Goal: Task Accomplishment & Management: Use online tool/utility

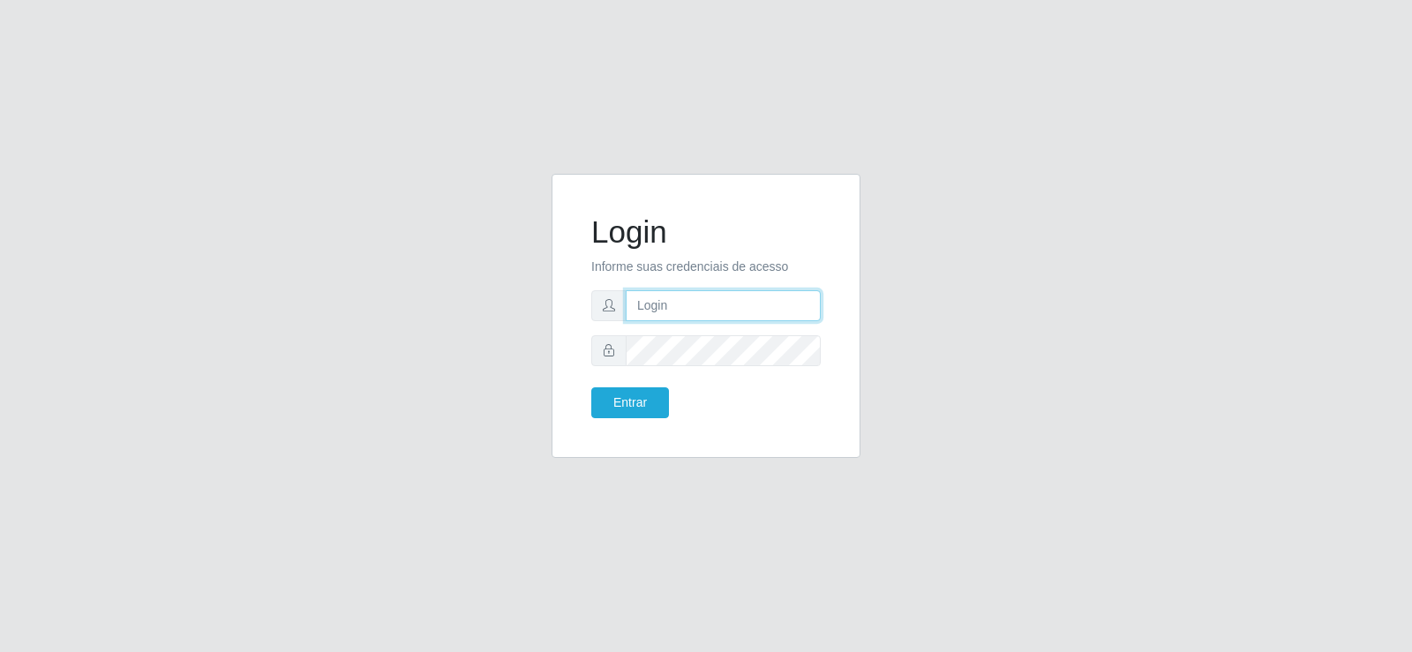
type input "[EMAIL_ADDRESS][DOMAIN_NAME]"
click at [814, 305] on input "[EMAIL_ADDRESS][DOMAIN_NAME]" at bounding box center [723, 305] width 195 height 31
type input "[EMAIL_ADDRESS][DOMAIN_NAME]"
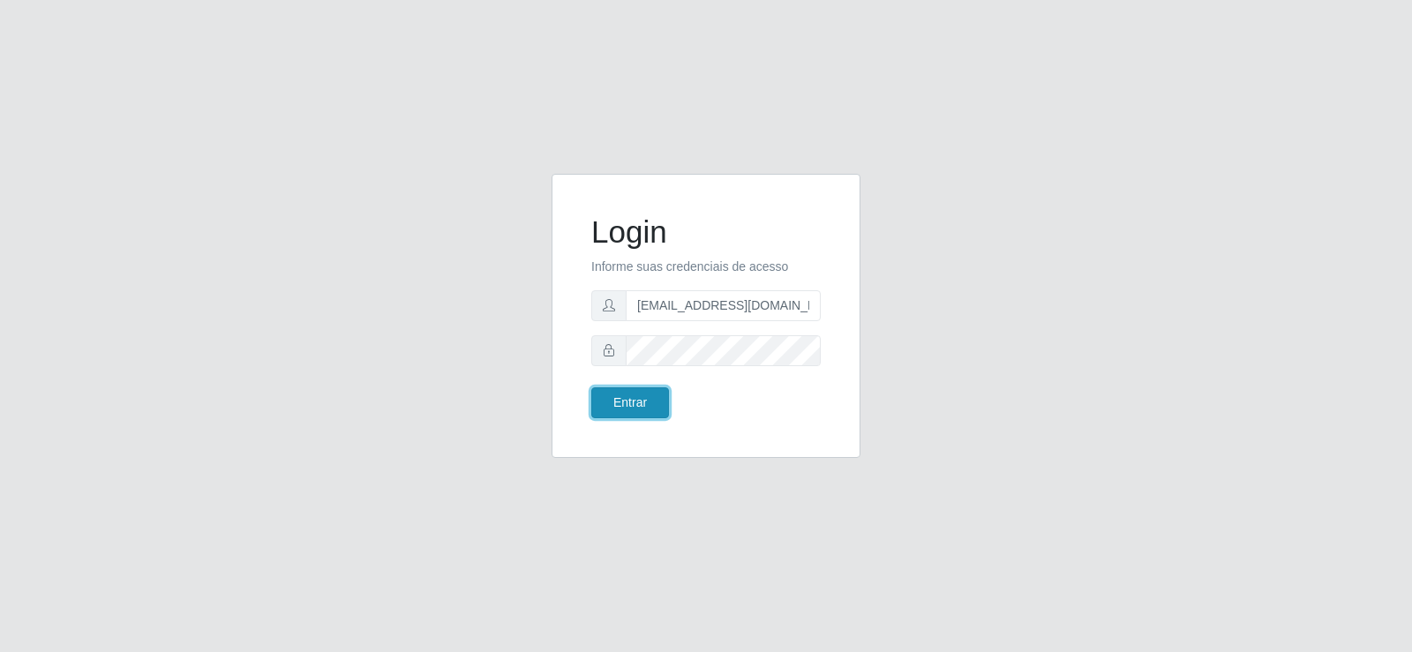
click at [650, 394] on button "Entrar" at bounding box center [630, 403] width 78 height 31
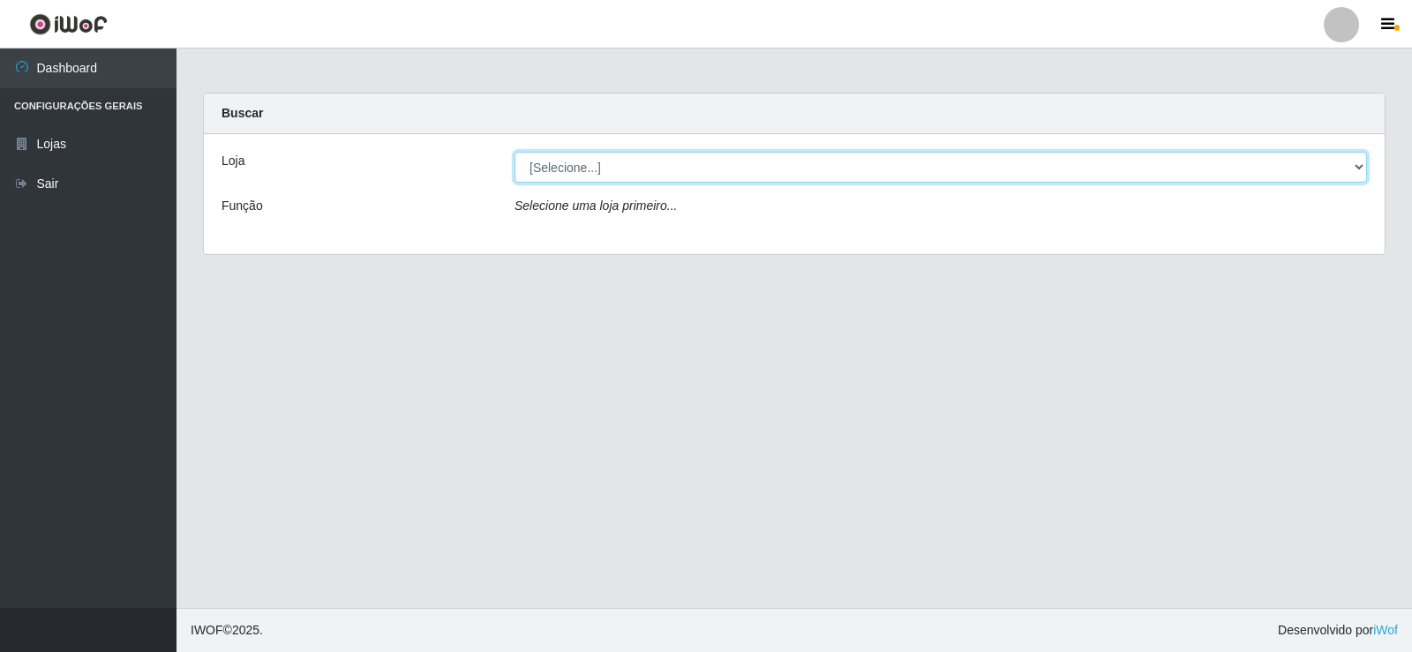
drag, startPoint x: 676, startPoint y: 161, endPoint x: 676, endPoint y: 181, distance: 20.3
click at [676, 162] on select "[Selecione...] Supermercado Tadeu - [GEOGRAPHIC_DATA]" at bounding box center [941, 167] width 853 height 31
select select "195"
click at [515, 152] on select "[Selecione...] Supermercado Tadeu - [GEOGRAPHIC_DATA]" at bounding box center [941, 167] width 853 height 31
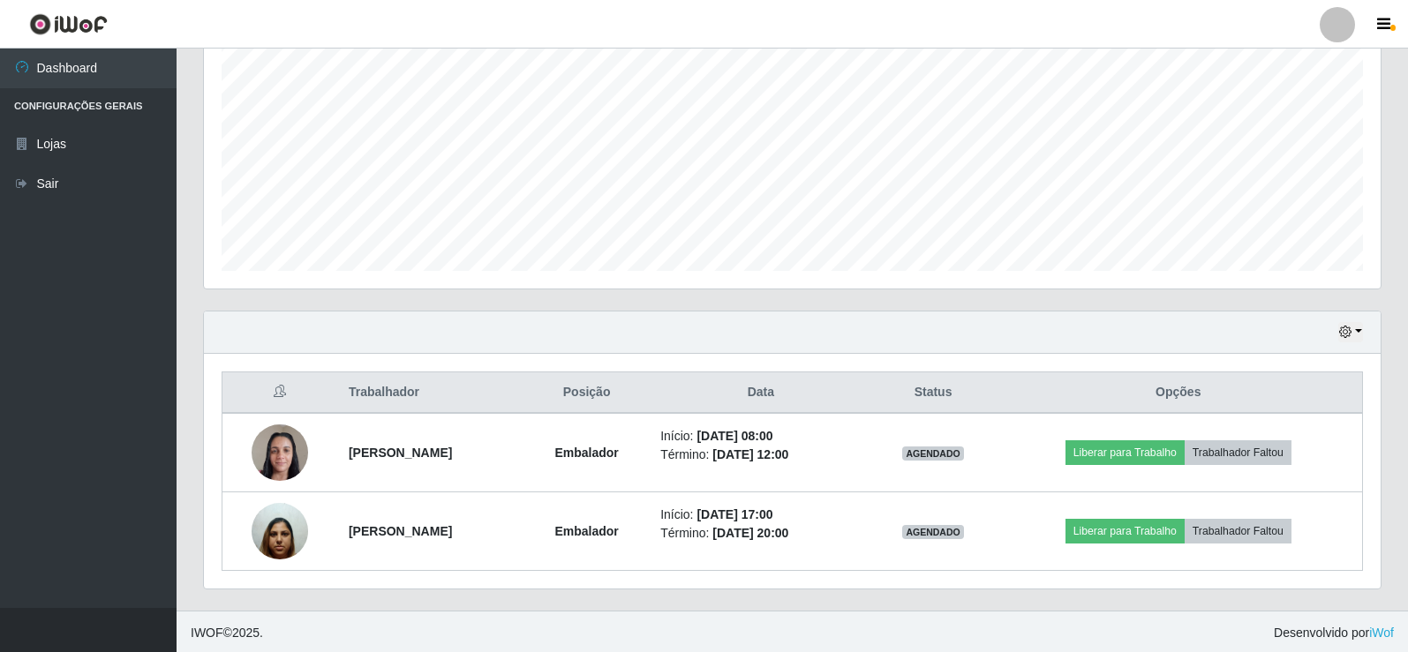
scroll to position [363, 0]
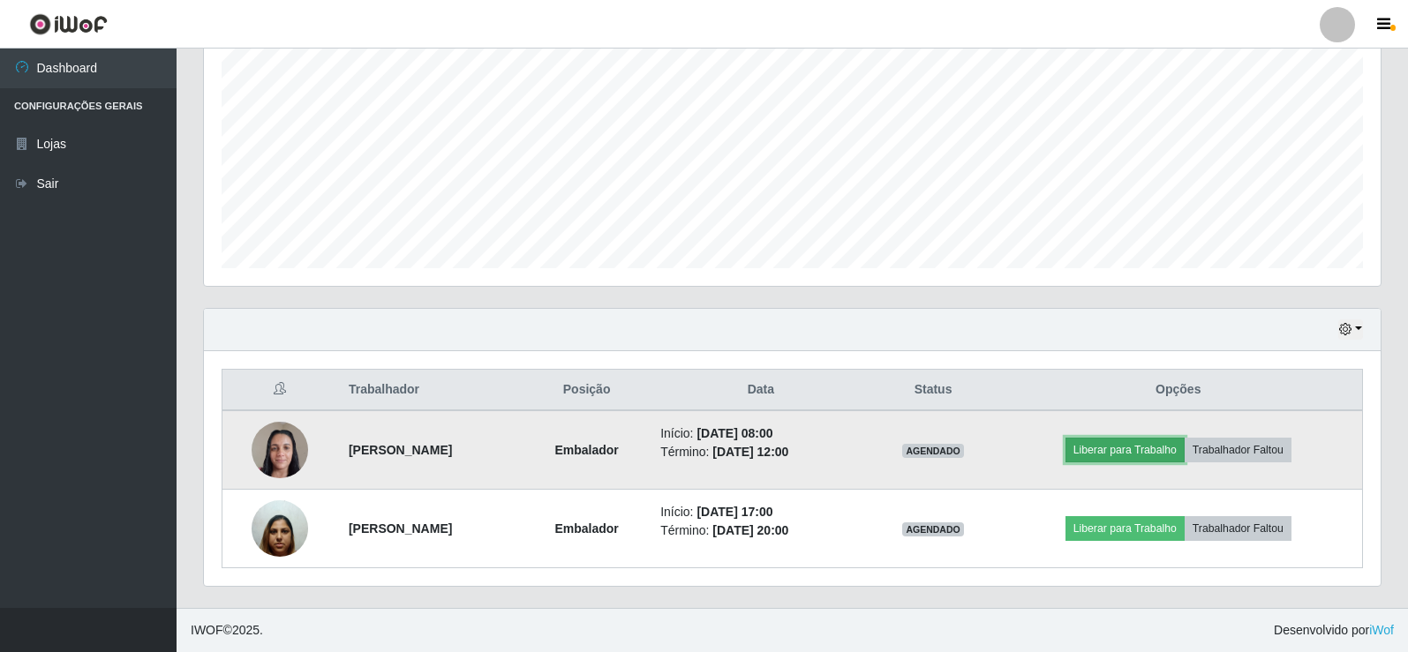
click at [1087, 454] on button "Liberar para Trabalho" at bounding box center [1125, 450] width 119 height 25
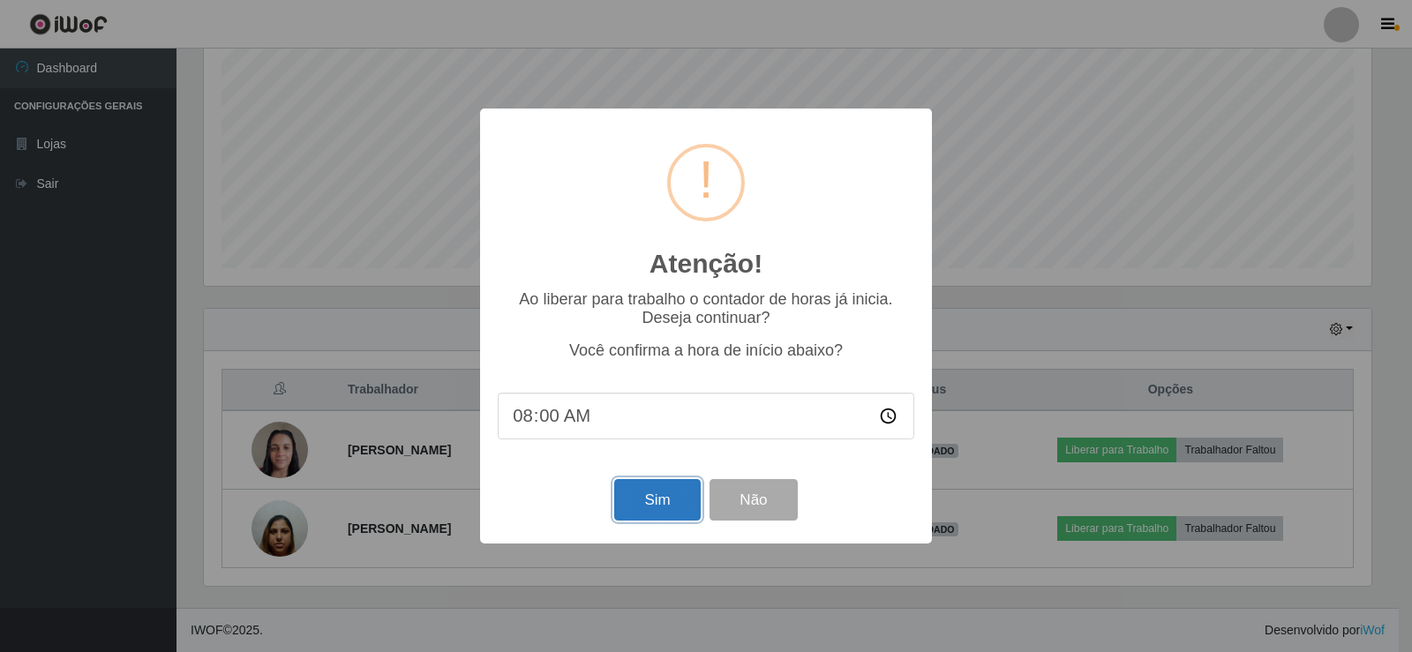
click at [629, 501] on button "Sim" at bounding box center [657, 499] width 86 height 41
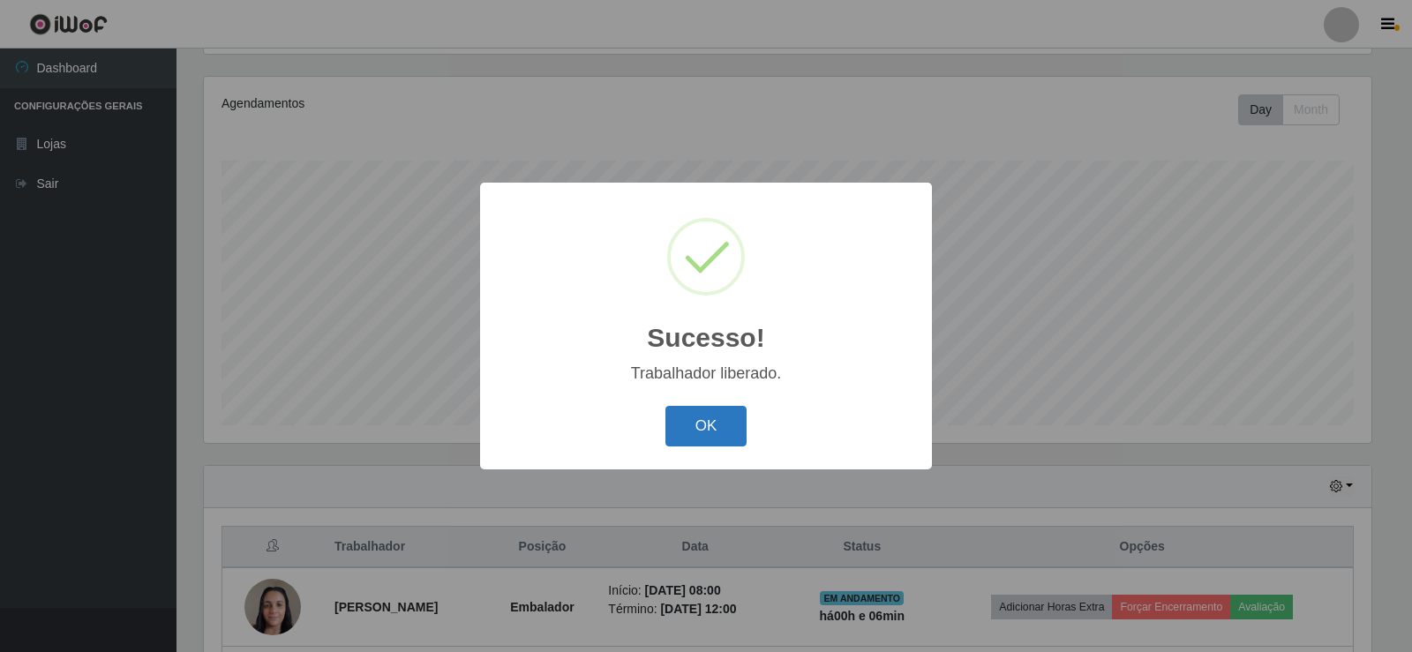
click at [695, 435] on button "OK" at bounding box center [707, 426] width 82 height 41
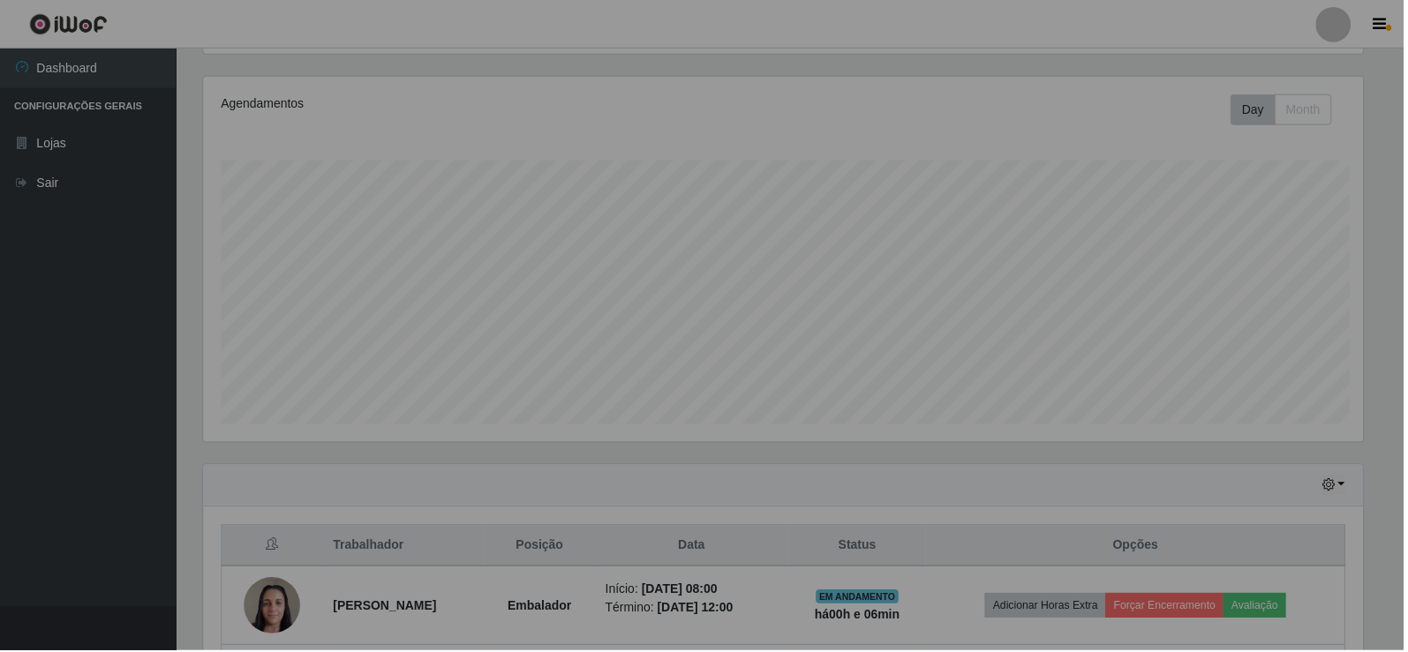
scroll to position [366, 1177]
